Goal: Task Accomplishment & Management: Manage account settings

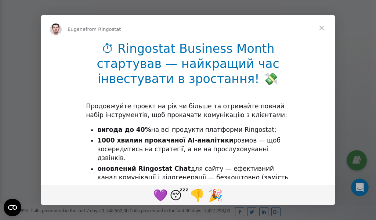
click at [322, 31] on span "Close" at bounding box center [321, 28] width 26 height 26
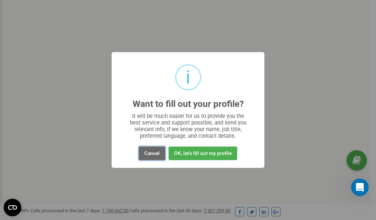
click at [154, 156] on button "Cancel" at bounding box center [152, 153] width 26 height 14
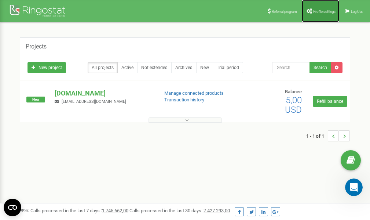
click at [313, 11] on span "Profile settings" at bounding box center [324, 12] width 22 height 4
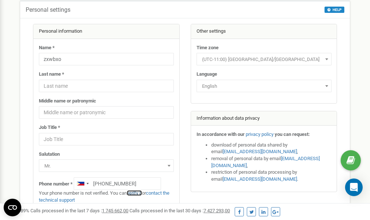
click at [137, 192] on link "verify it" at bounding box center [134, 193] width 15 height 6
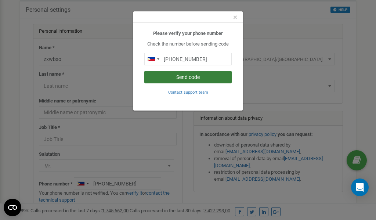
click at [171, 77] on button "Send code" at bounding box center [187, 77] width 87 height 12
